Goal: Information Seeking & Learning: Check status

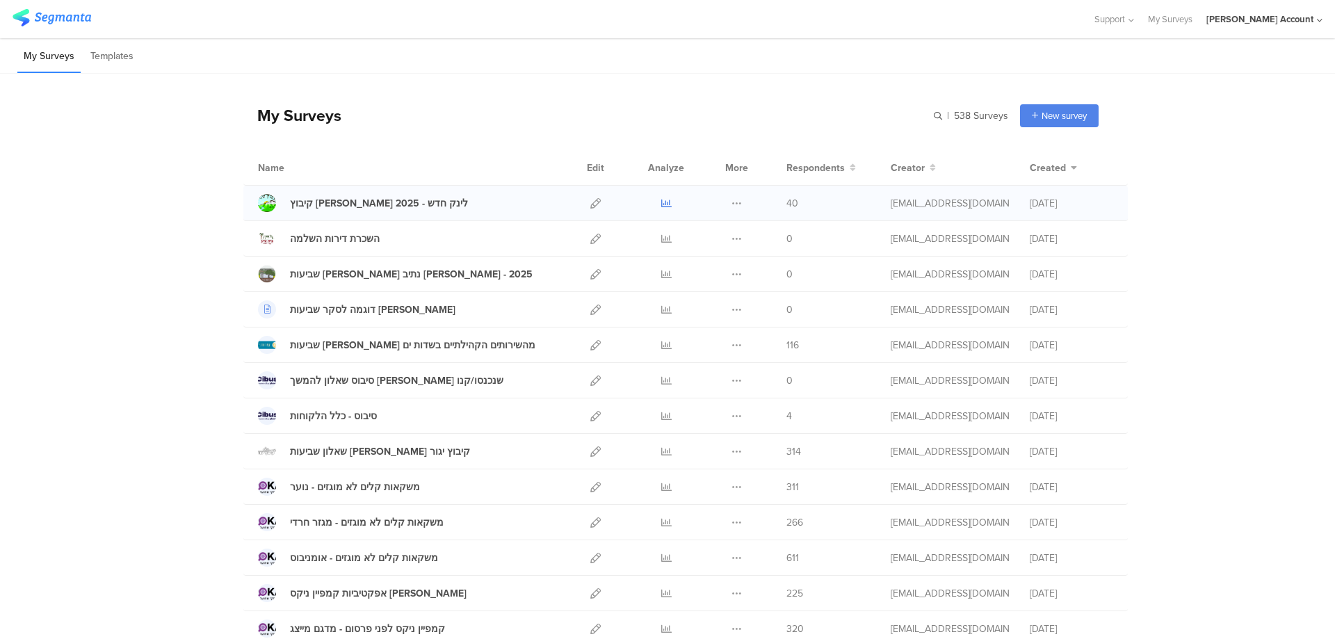
click at [661, 202] on icon at bounding box center [666, 203] width 10 height 10
click at [661, 343] on icon at bounding box center [666, 345] width 10 height 10
click at [661, 451] on icon at bounding box center [666, 451] width 10 height 10
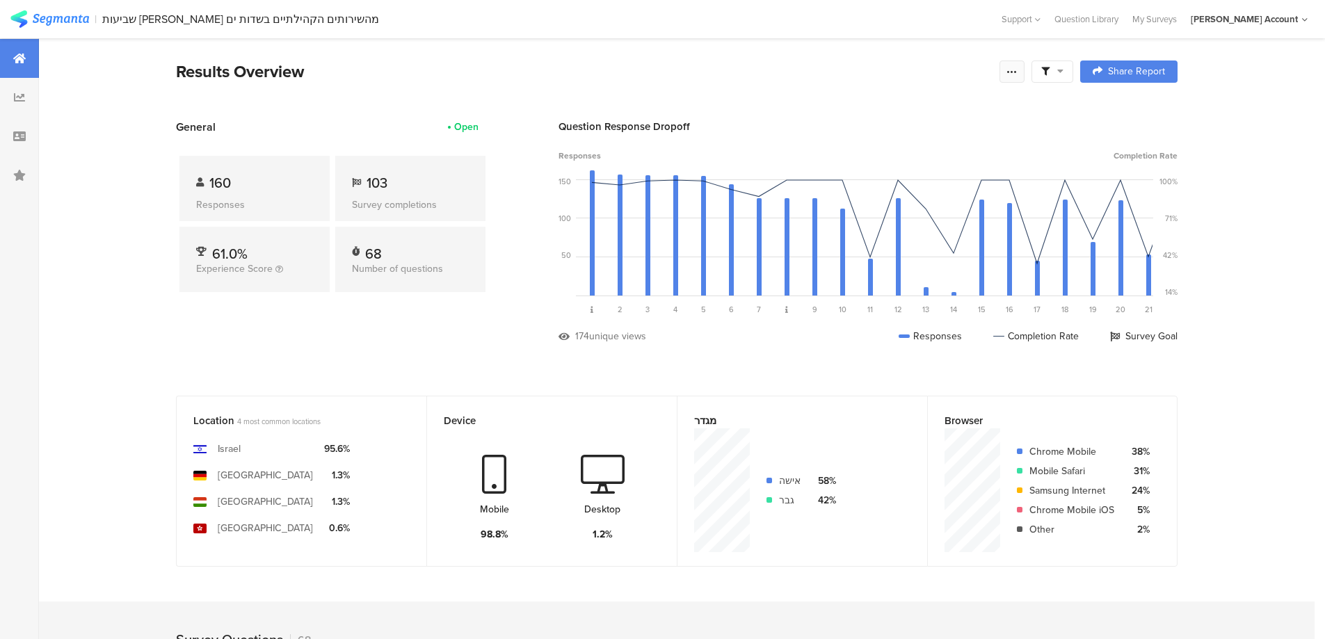
click at [1014, 76] on icon at bounding box center [1011, 71] width 11 height 11
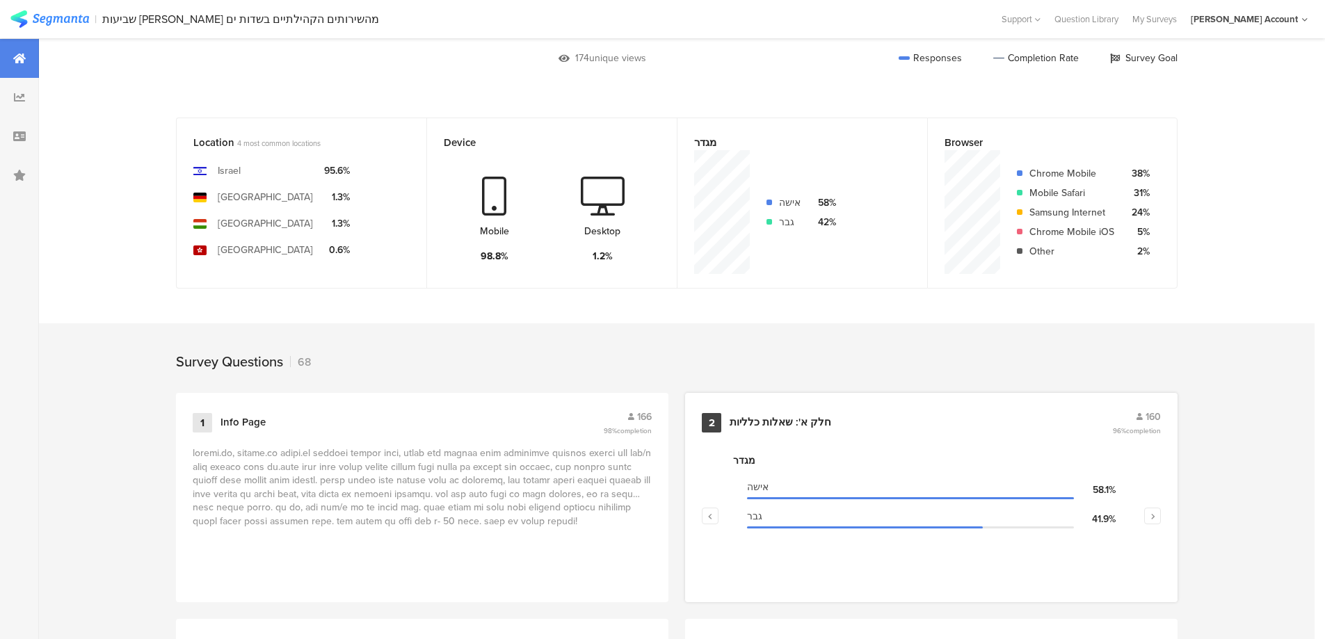
scroll to position [371, 0]
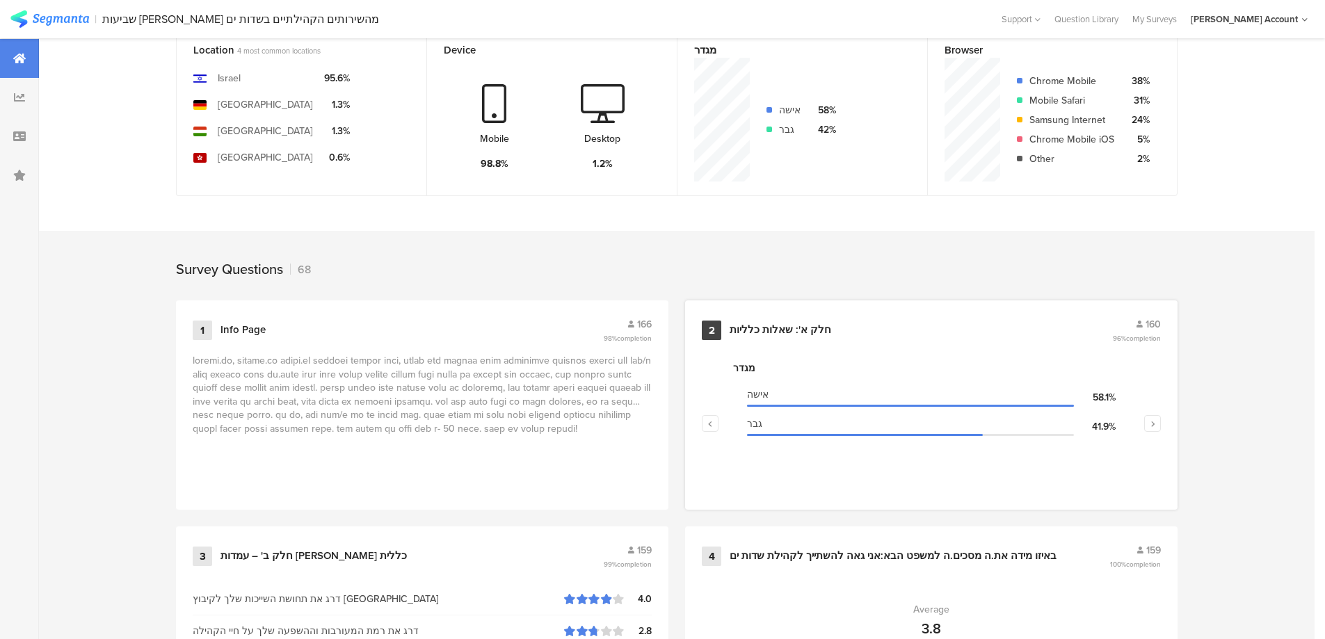
click at [799, 321] on div "2 חלק א': שאלות כלליות 160 96% completion" at bounding box center [931, 330] width 459 height 26
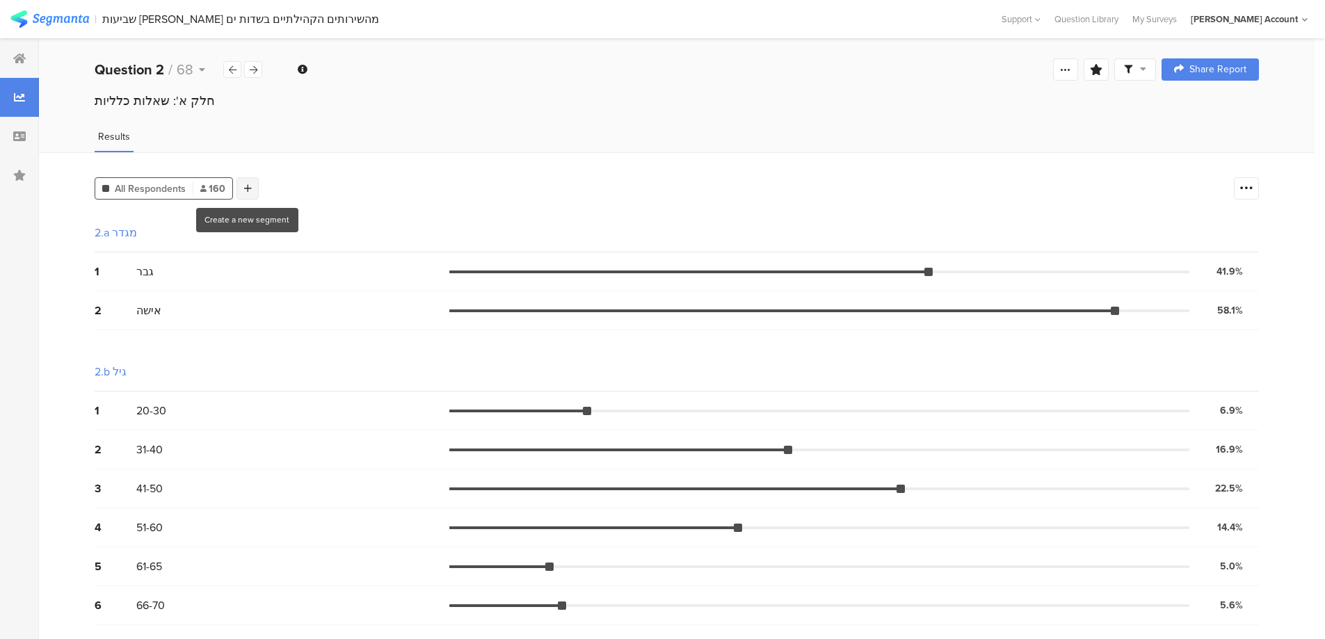
click at [253, 193] on div at bounding box center [247, 188] width 22 height 22
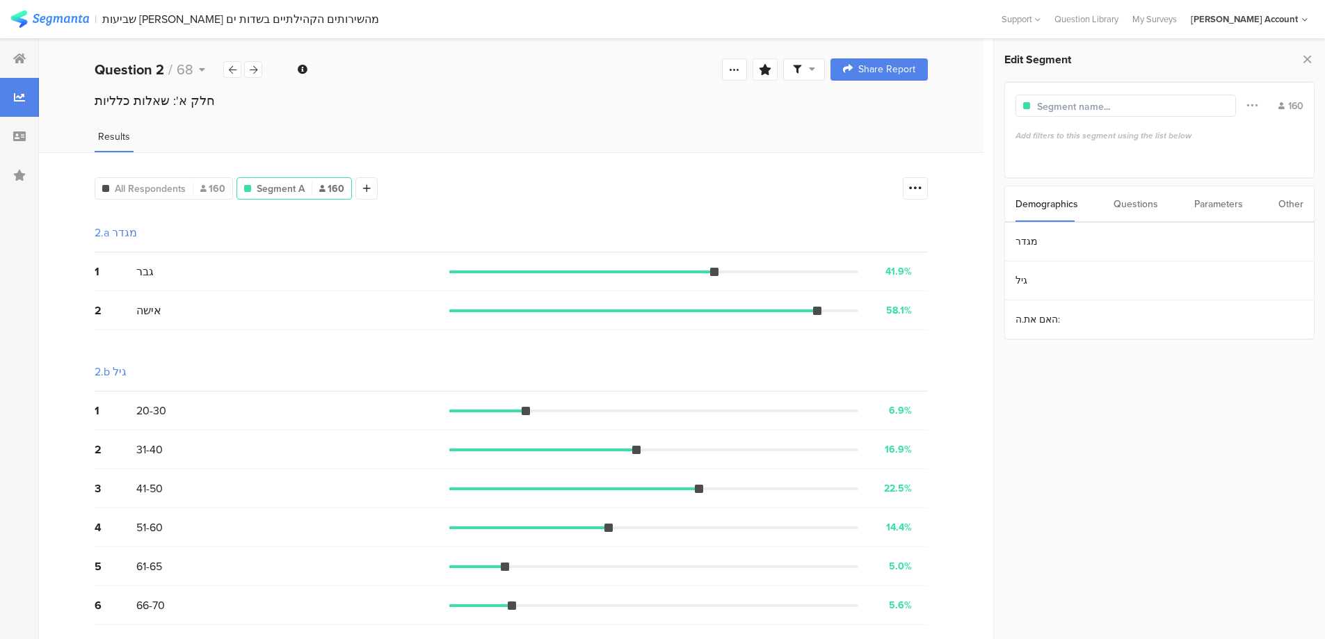
click at [1231, 201] on div "Parameters" at bounding box center [1218, 203] width 49 height 35
click at [1137, 245] on section "ID" at bounding box center [1159, 242] width 309 height 39
click at [1066, 234] on input "text" at bounding box center [1073, 234] width 109 height 13
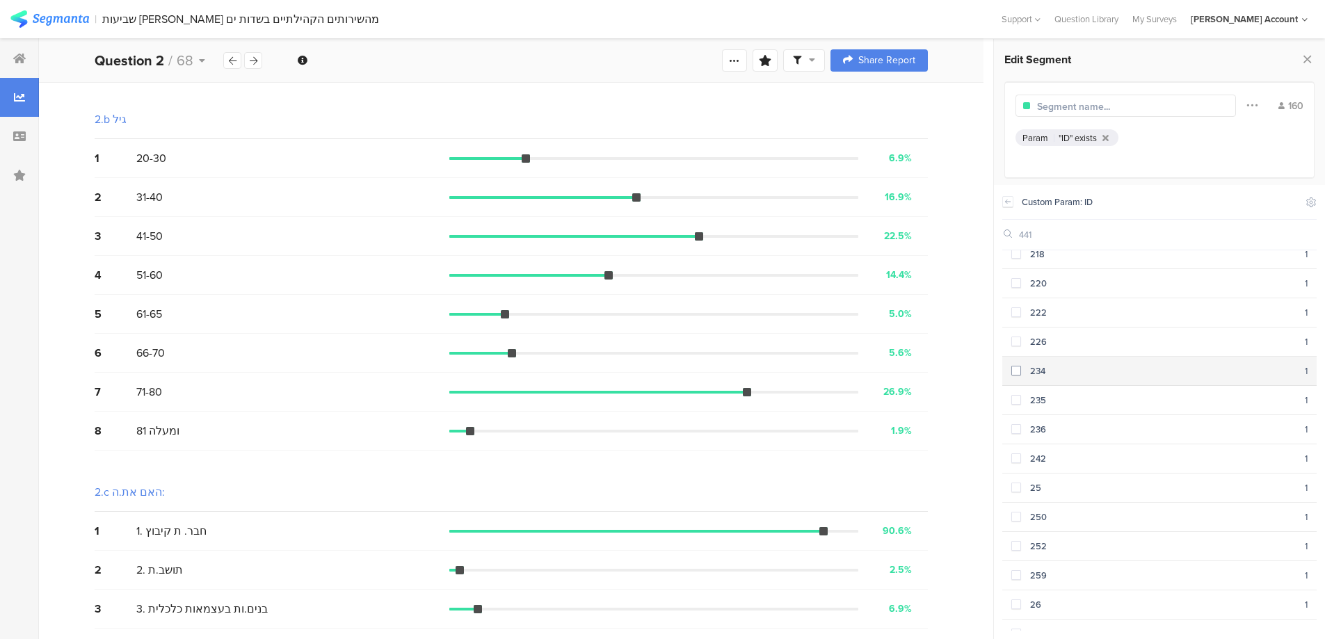
scroll to position [779, 0]
click at [1025, 227] on div "441" at bounding box center [1159, 235] width 314 height 31
click at [1019, 232] on input "441" at bounding box center [1073, 234] width 109 height 13
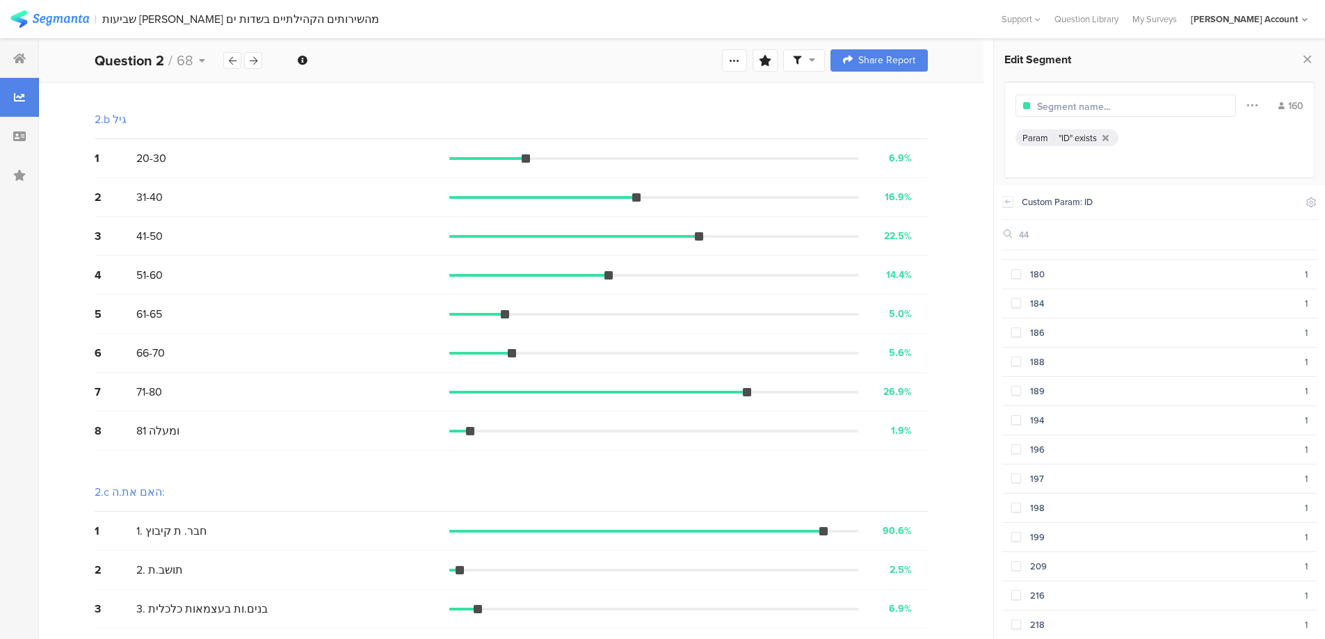
type input "44"
click at [1005, 201] on icon at bounding box center [1008, 201] width 10 height 11
click at [1022, 241] on section "ID" at bounding box center [1159, 242] width 309 height 39
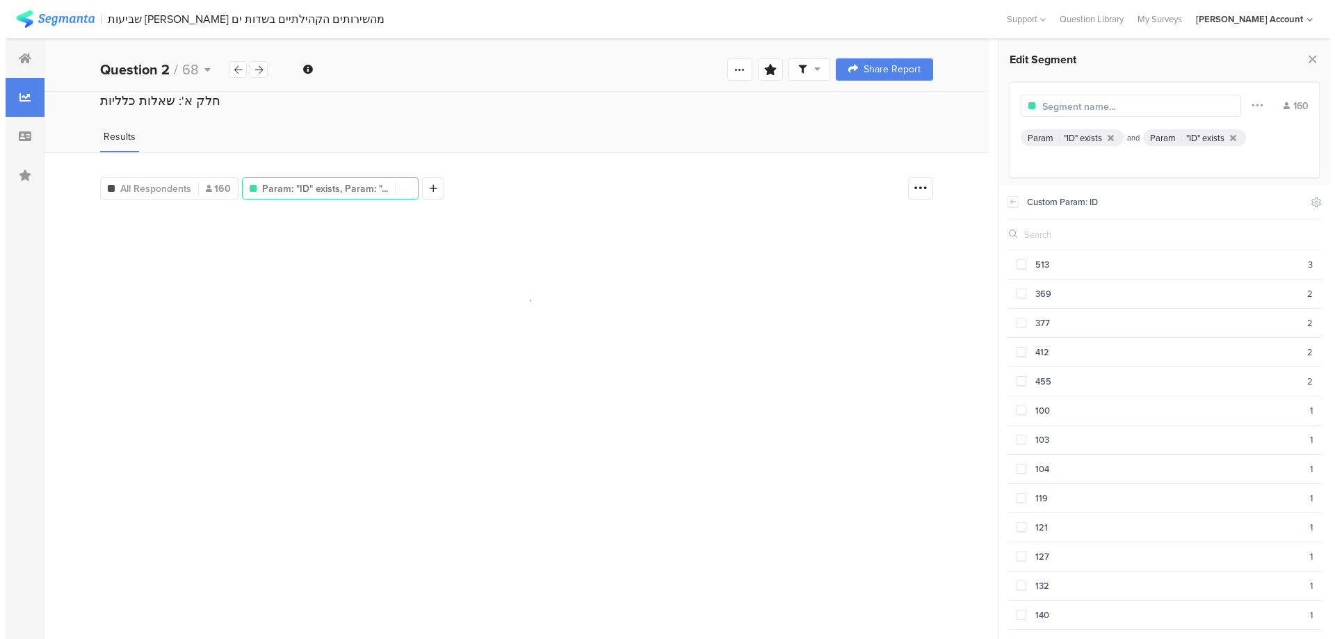
scroll to position [0, 0]
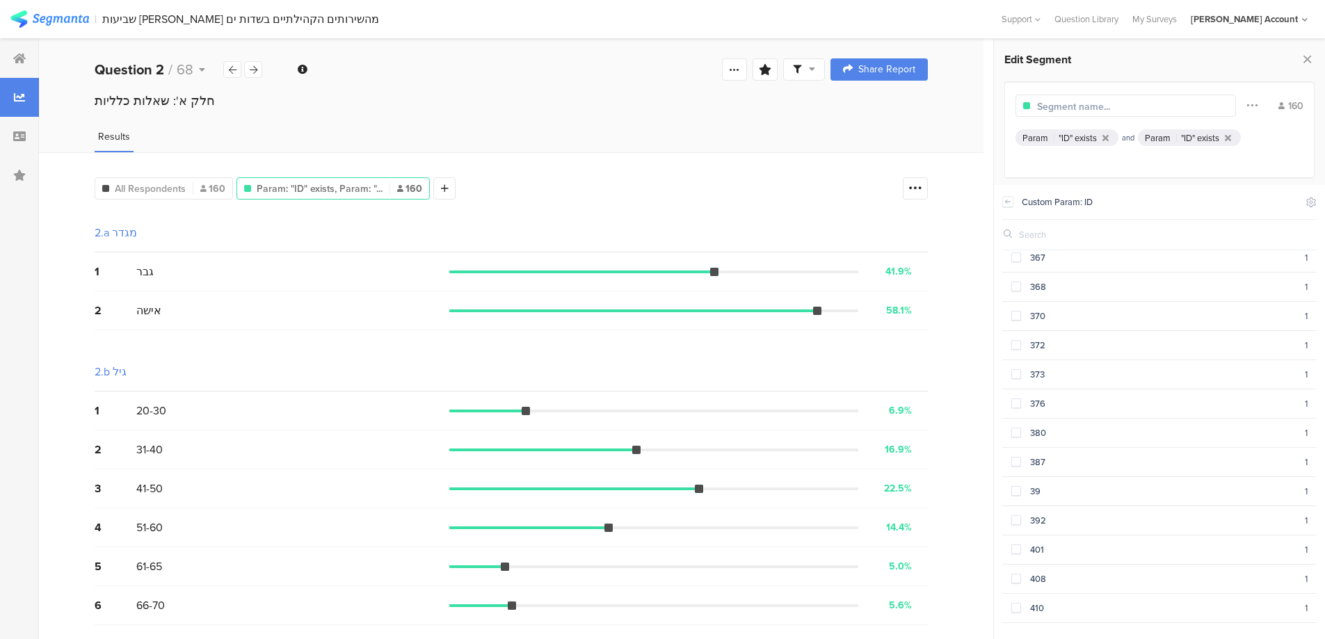
scroll to position [2540, 0]
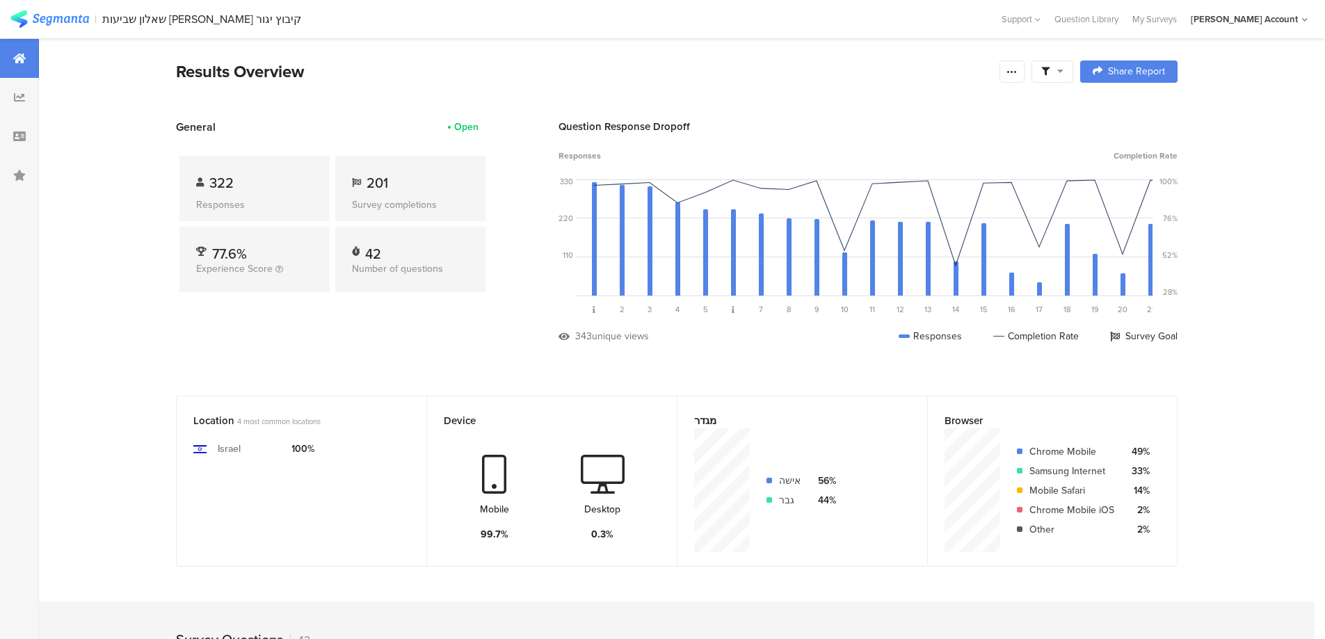
click at [1055, 73] on span at bounding box center [1052, 71] width 22 height 13
click at [1131, 108] on span at bounding box center [1123, 110] width 21 height 11
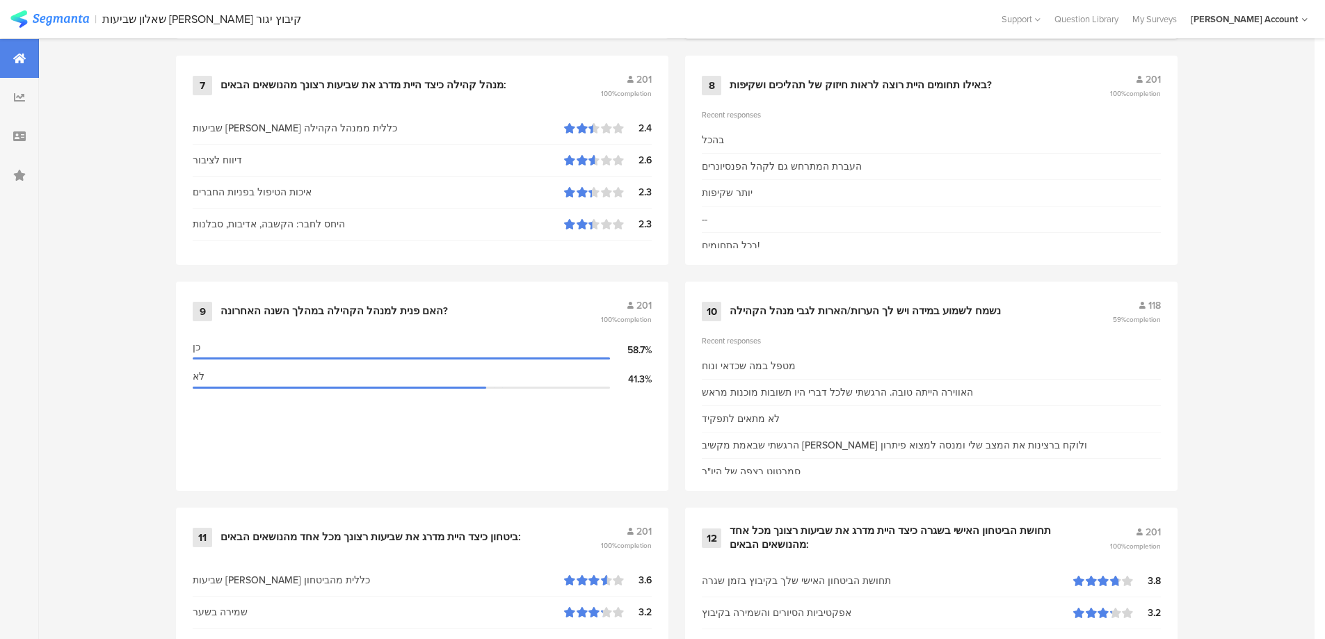
scroll to position [1391, 0]
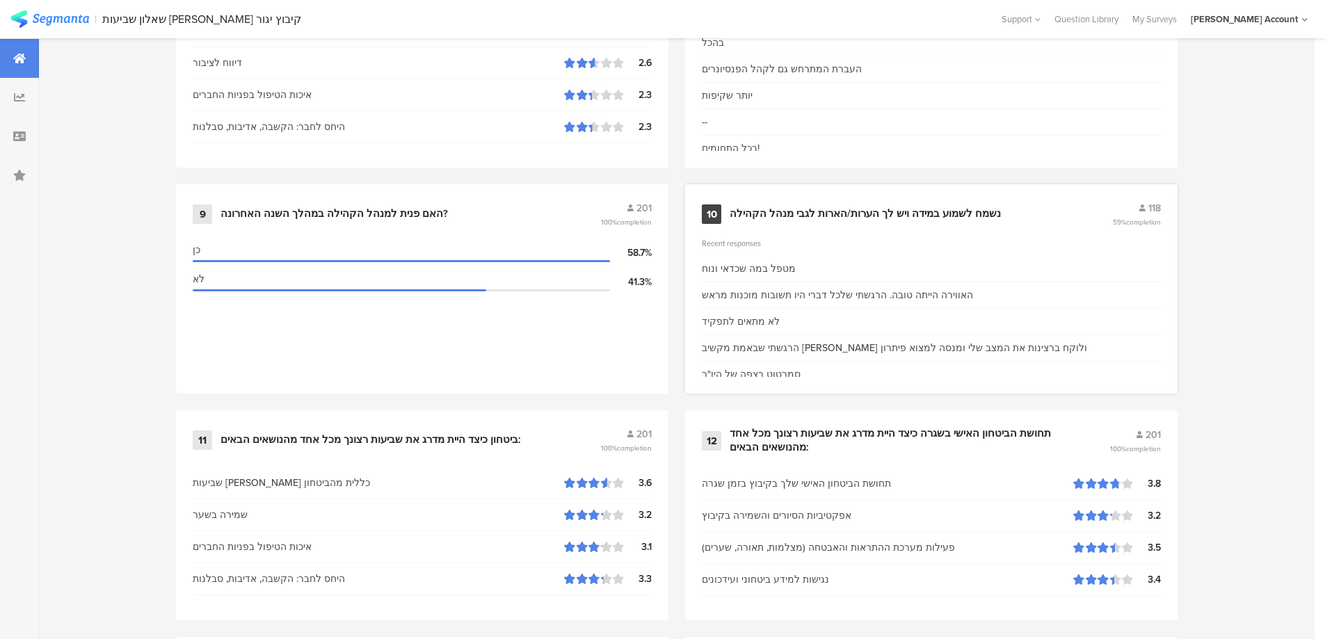
click at [816, 207] on div "נשמח לשמוע במידה ויש לך הערות/הארות לגבי מנהל הקהילה" at bounding box center [864, 214] width 271 height 14
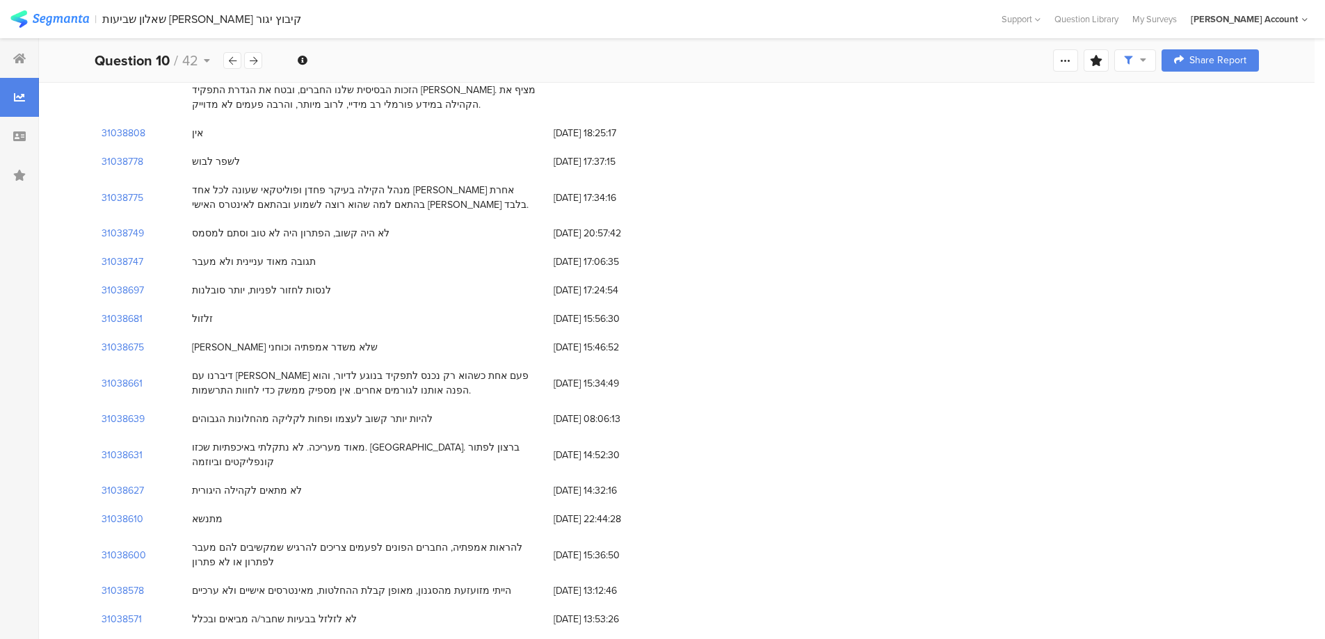
scroll to position [1483, 0]
